Goal: Navigation & Orientation: Find specific page/section

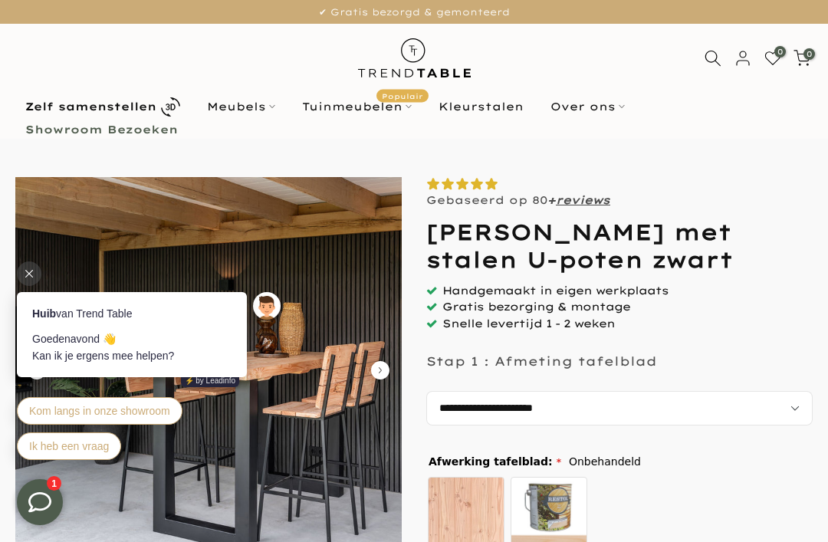
click at [227, 107] on link "Meubels" at bounding box center [240, 106] width 95 height 18
click at [246, 108] on link "Meubels" at bounding box center [240, 106] width 95 height 18
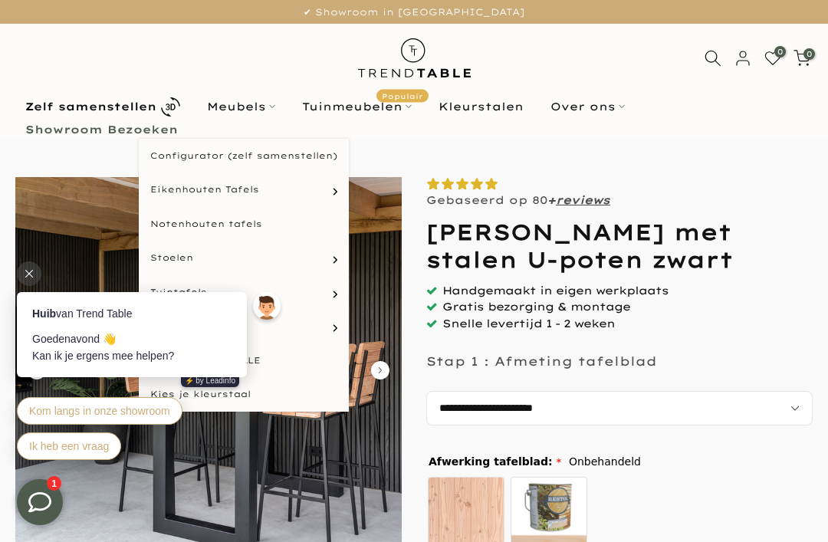
click at [28, 275] on icon at bounding box center [29, 274] width 8 height 8
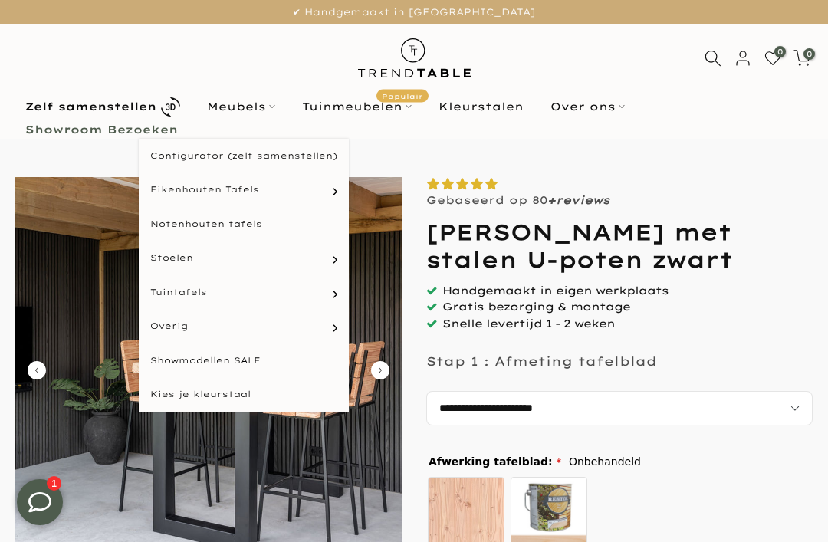
click at [243, 100] on link "Meubels" at bounding box center [240, 106] width 95 height 18
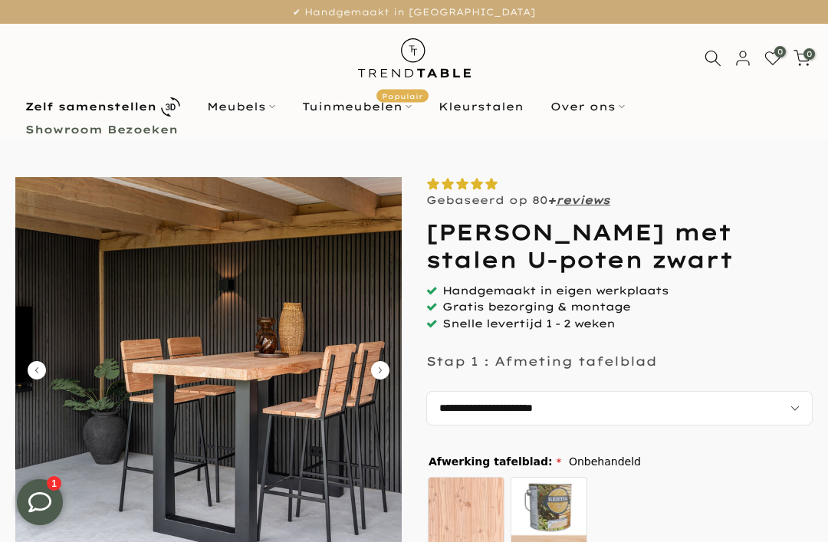
click at [238, 99] on link "Meubels" at bounding box center [240, 106] width 95 height 18
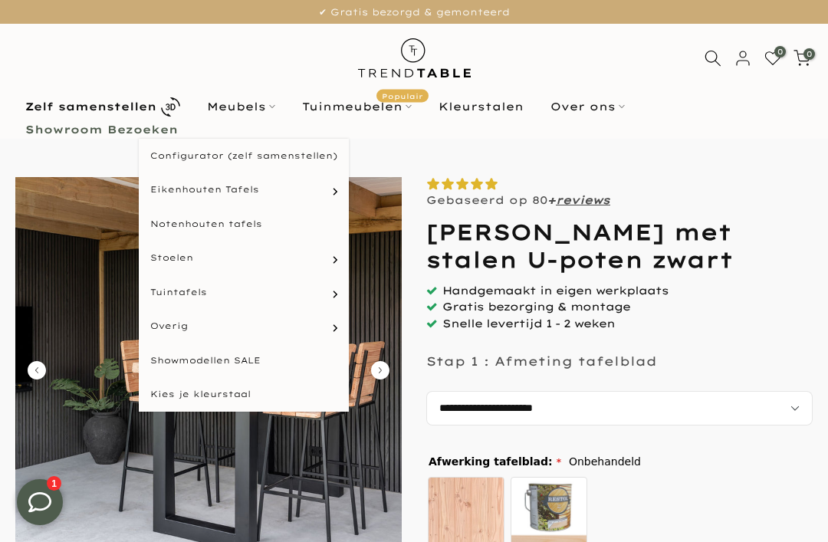
click at [0, 0] on link "Barstoelen" at bounding box center [0, 0] width 0 height 0
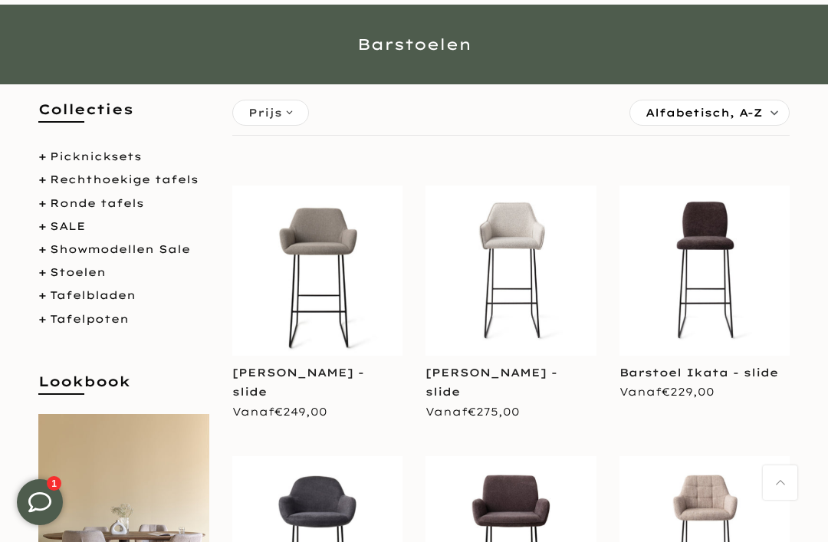
scroll to position [643, 0]
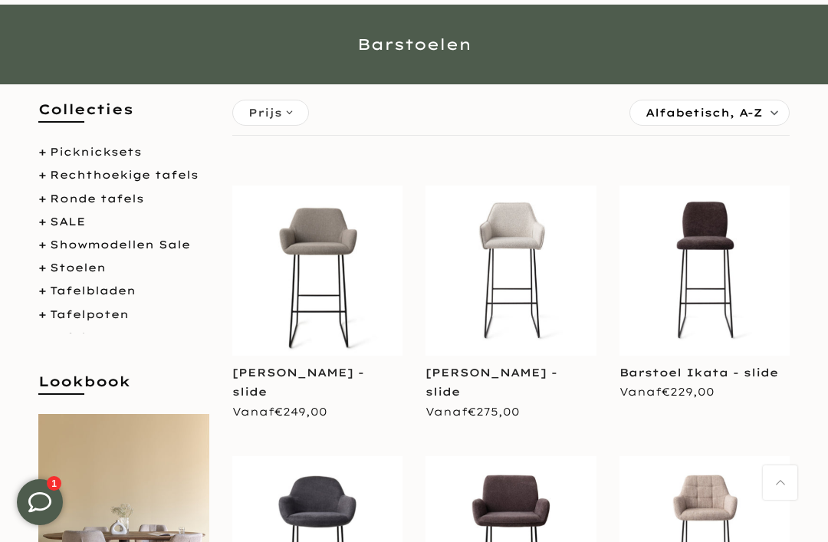
click at [69, 261] on link "Stoelen" at bounding box center [78, 268] width 56 height 14
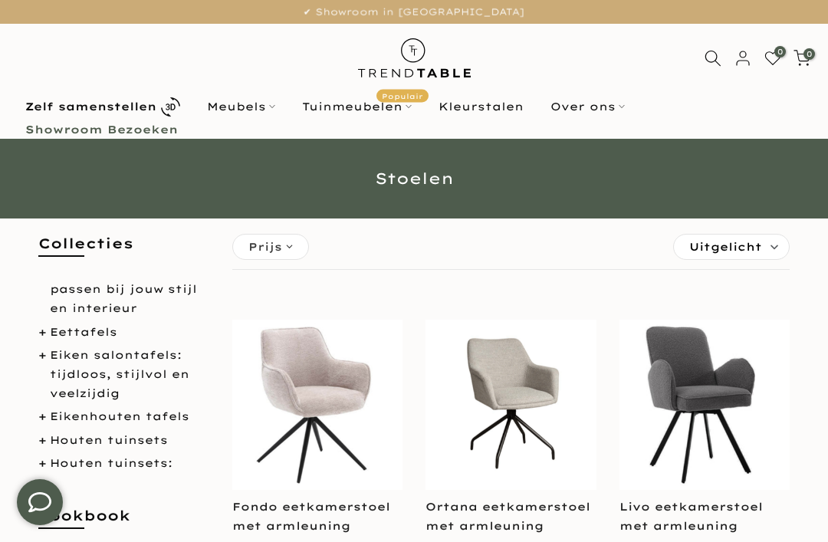
click at [39, 251] on h5 "Collecties" at bounding box center [123, 251] width 171 height 35
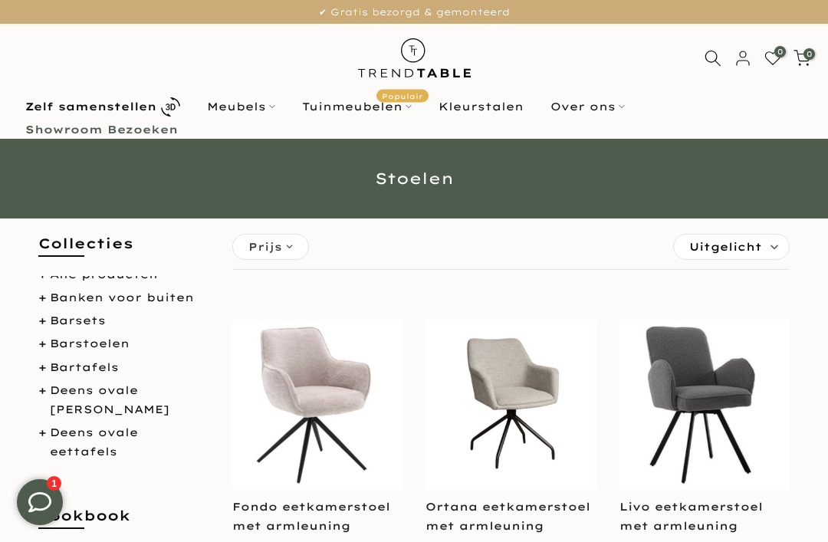
scroll to position [8, 0]
